Goal: Task Accomplishment & Management: Use online tool/utility

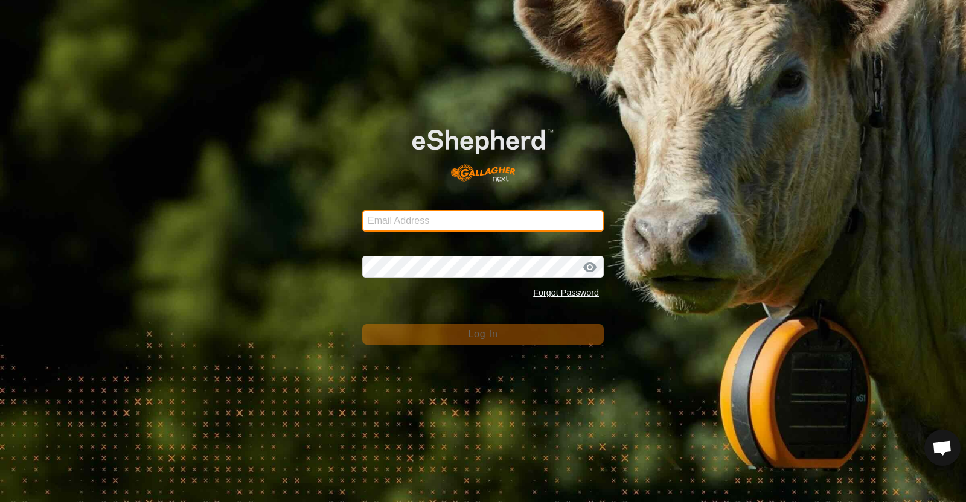
click at [502, 215] on input "Email Address" at bounding box center [482, 221] width 241 height 22
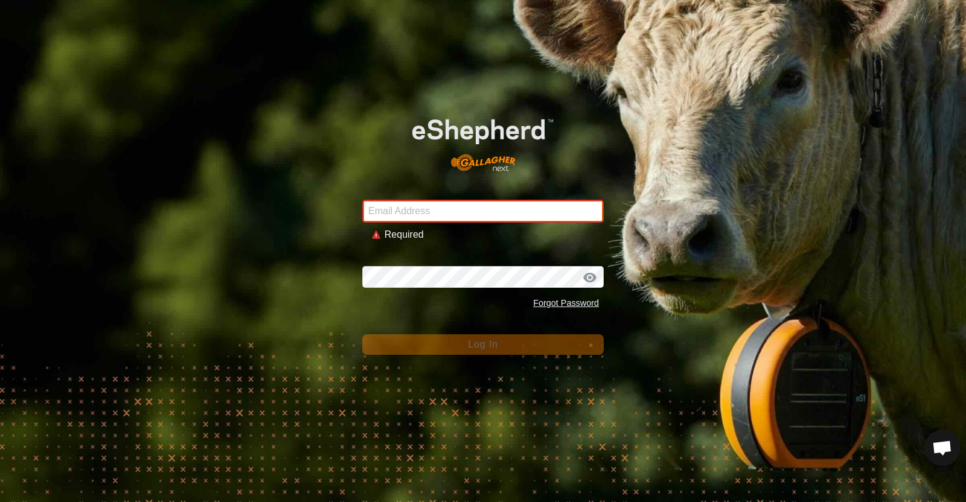
type input "jacqui@westrange.co.nz"
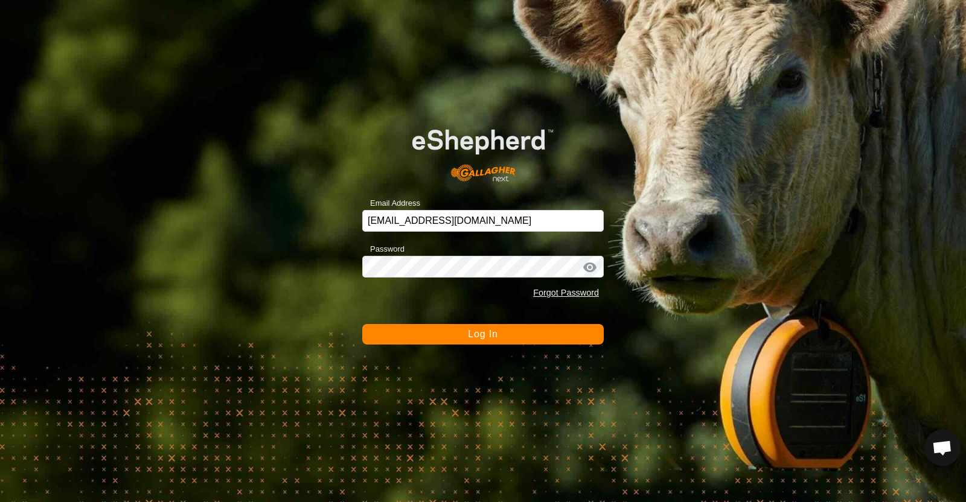
click at [485, 337] on span "Log In" at bounding box center [483, 334] width 30 height 10
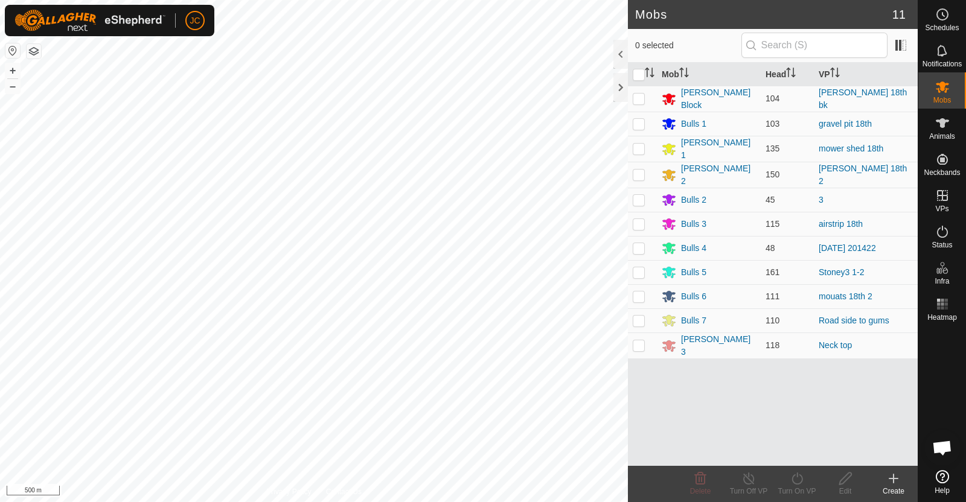
click at [619, 92] on div at bounding box center [620, 87] width 14 height 29
